Goal: Task Accomplishment & Management: Manage account settings

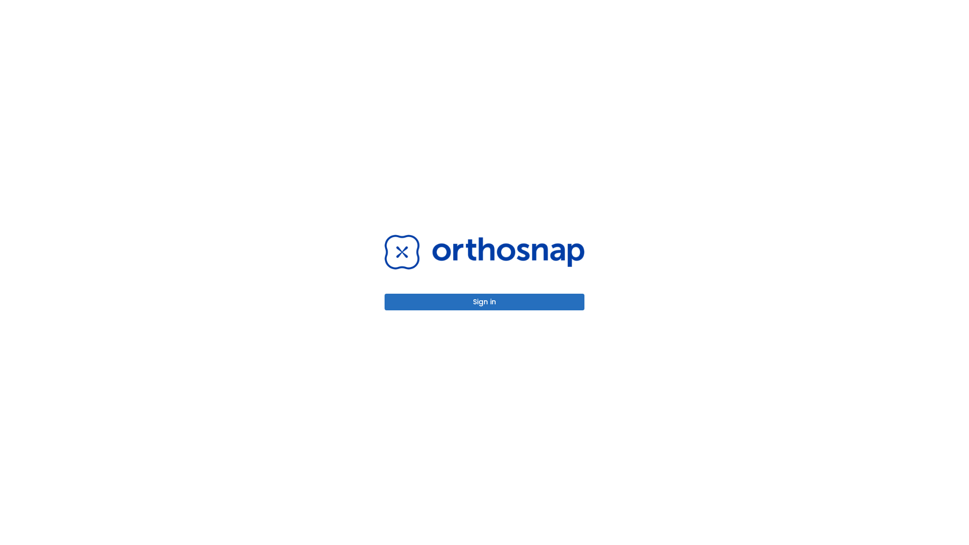
click at [484, 302] on button "Sign in" at bounding box center [485, 302] width 200 height 17
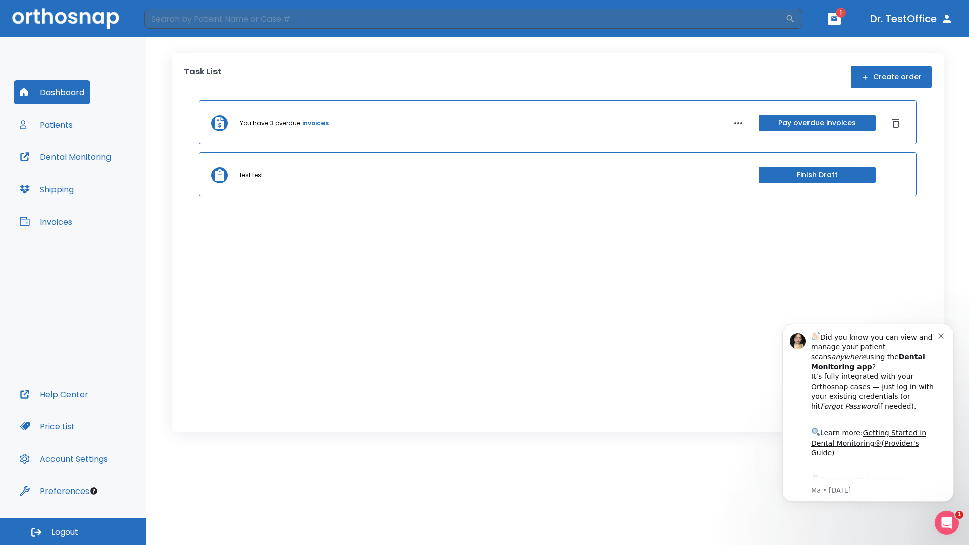
click at [73, 531] on span "Logout" at bounding box center [64, 532] width 27 height 11
